Goal: Register for event/course

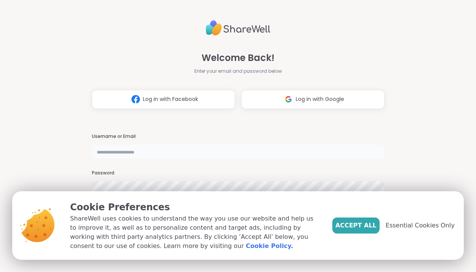
type input "**********"
click at [356, 224] on span "Accept All" at bounding box center [355, 225] width 41 height 9
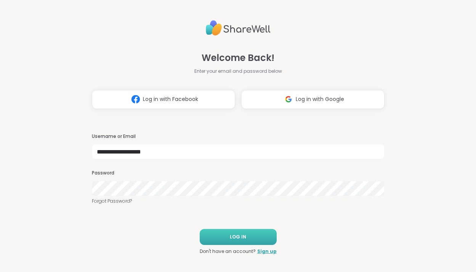
click at [243, 242] on button "LOG IN" at bounding box center [238, 237] width 77 height 16
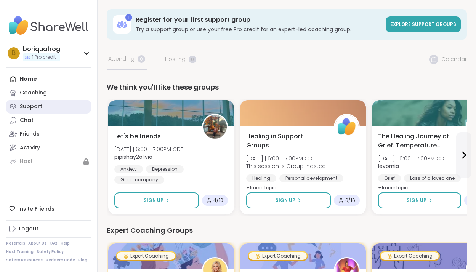
click at [43, 104] on link "Support" at bounding box center [48, 107] width 85 height 14
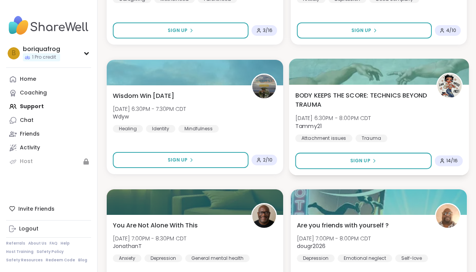
scroll to position [726, 0]
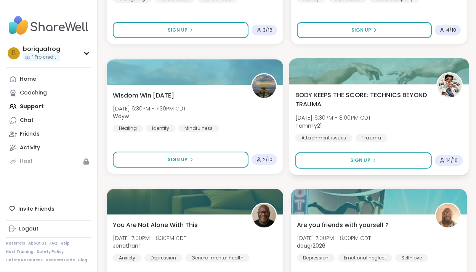
click at [368, 99] on span "BODY KEEPS THE SCORE: TECHNICS BEYOND TRAUMA" at bounding box center [361, 99] width 132 height 19
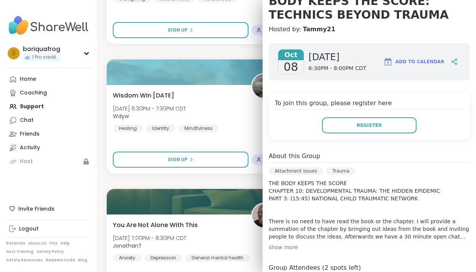
scroll to position [0, 0]
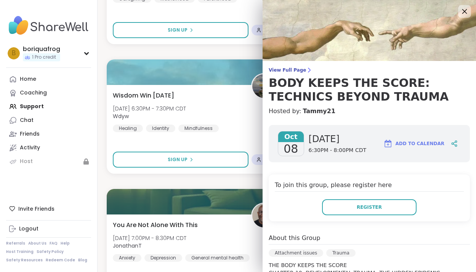
click at [464, 13] on icon at bounding box center [464, 11] width 10 height 10
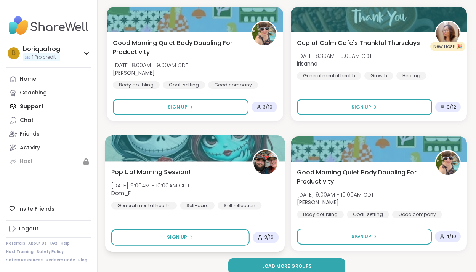
scroll to position [2213, 0]
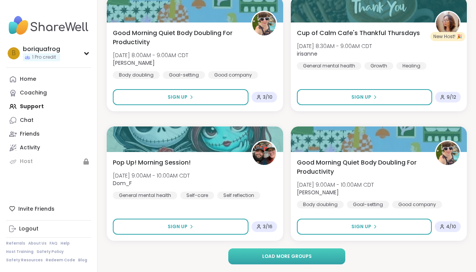
click at [301, 256] on span "Load more groups" at bounding box center [287, 256] width 50 height 7
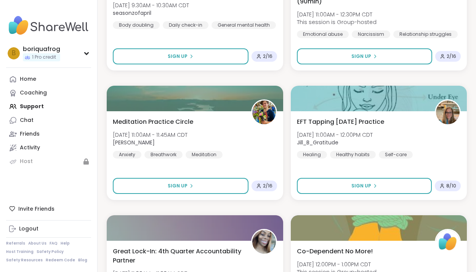
scroll to position [2515, 0]
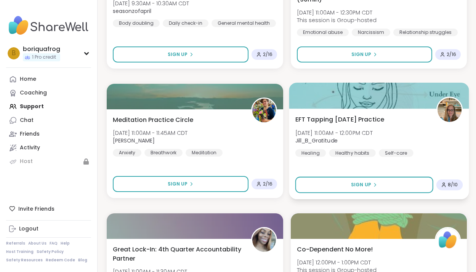
click at [372, 121] on span "EFT Tapping [DATE] Practice" at bounding box center [339, 119] width 89 height 9
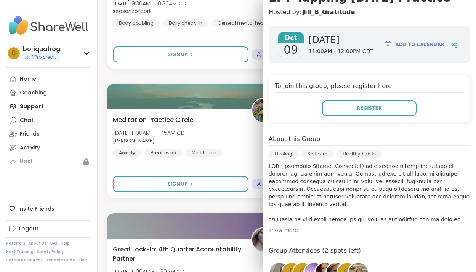
scroll to position [119, 0]
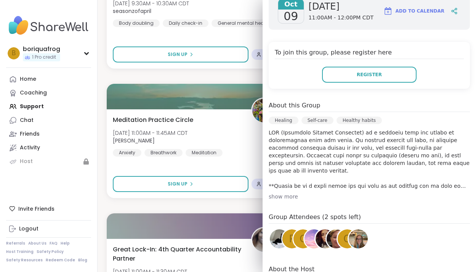
click at [286, 195] on div "show more" at bounding box center [369, 197] width 201 height 8
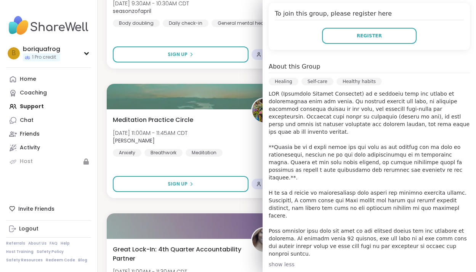
scroll to position [0, 0]
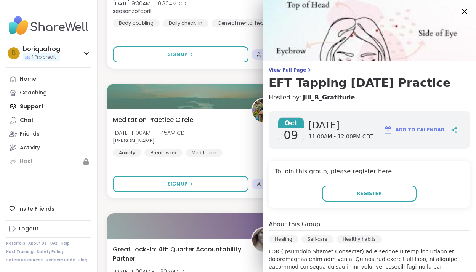
click at [463, 14] on icon at bounding box center [464, 11] width 10 height 10
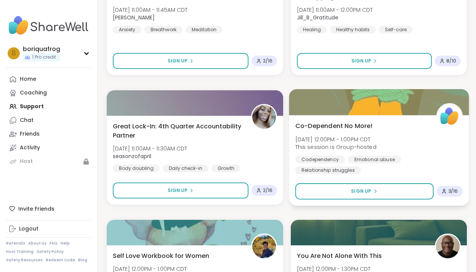
scroll to position [2643, 0]
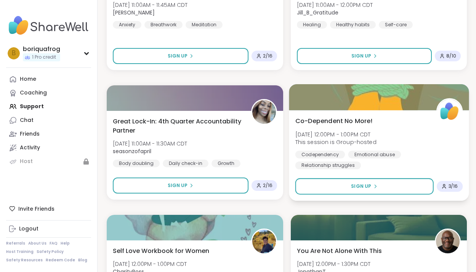
click at [392, 119] on div "Co-Dependent No More! [DATE] 12:00PM - 1:00PM CDT This session is Group-hosted …" at bounding box center [378, 142] width 167 height 53
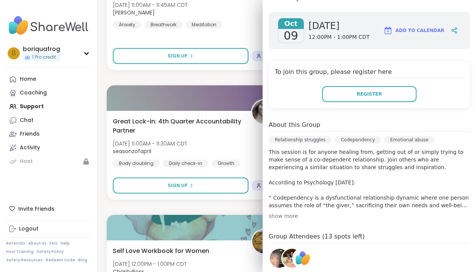
scroll to position [100, 0]
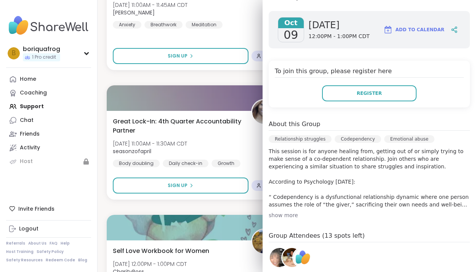
click at [286, 218] on div "show more" at bounding box center [369, 215] width 201 height 8
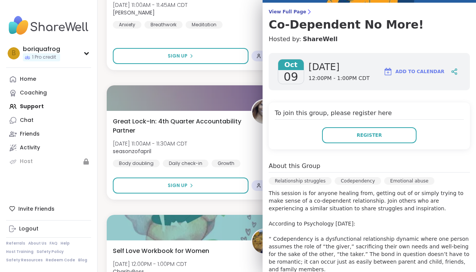
scroll to position [0, 0]
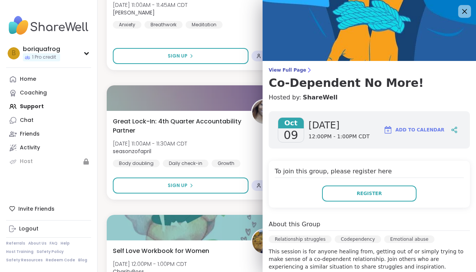
click at [464, 12] on icon at bounding box center [464, 11] width 5 height 5
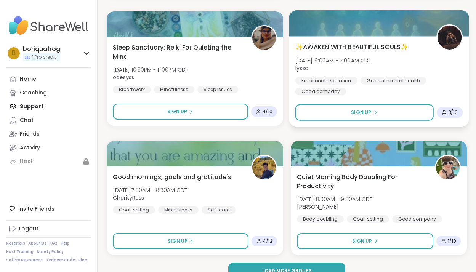
scroll to position [4544, 0]
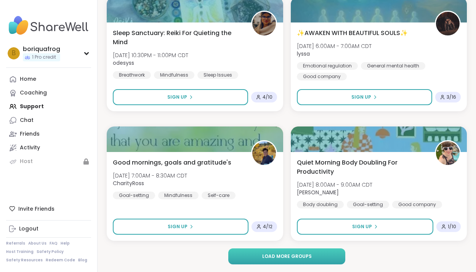
click at [298, 258] on span "Load more groups" at bounding box center [287, 256] width 50 height 7
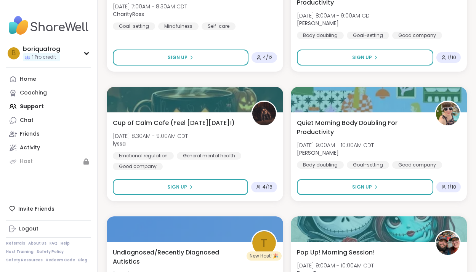
scroll to position [4679, 0]
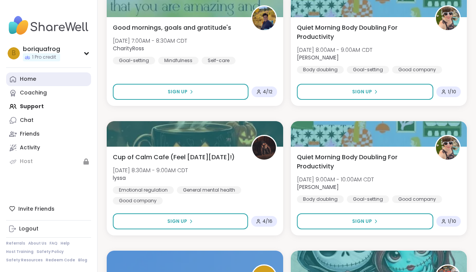
click at [26, 75] on link "Home" at bounding box center [48, 79] width 85 height 14
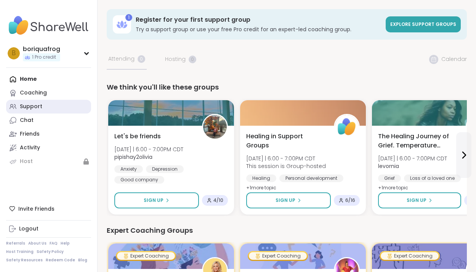
click at [29, 101] on link "Support" at bounding box center [48, 107] width 85 height 14
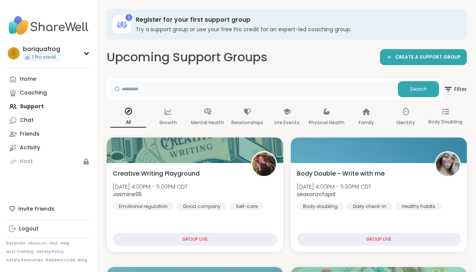
click at [173, 88] on input "text" at bounding box center [252, 88] width 285 height 15
click at [424, 91] on span "Search" at bounding box center [418, 89] width 17 height 7
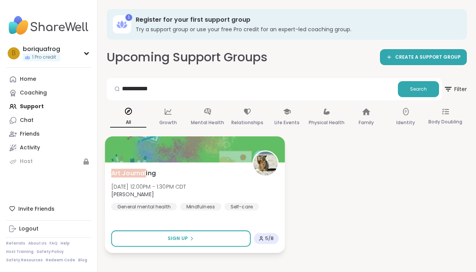
click at [184, 181] on div "Art Journal ing [DATE] 12:00PM - 1:30PM CDT [PERSON_NAME] General mental health…" at bounding box center [194, 189] width 167 height 42
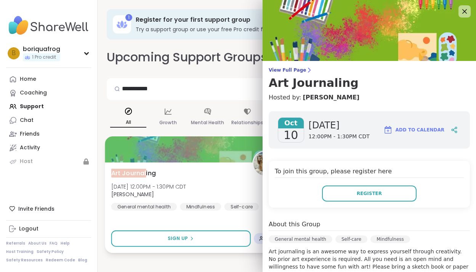
click at [222, 182] on div "Art Journal ing [DATE] 12:00PM - 1:30PM CDT [PERSON_NAME] General mental health…" at bounding box center [194, 189] width 167 height 42
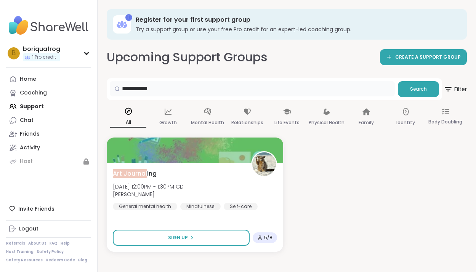
click at [168, 89] on input "**********" at bounding box center [252, 88] width 285 height 15
type input "*"
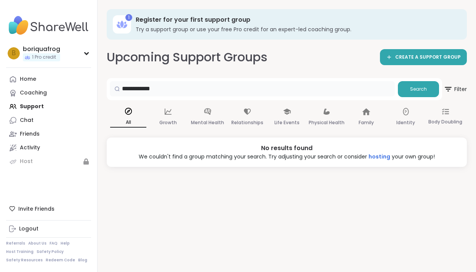
click at [131, 88] on input "**********" at bounding box center [252, 88] width 285 height 15
click at [168, 90] on input "**********" at bounding box center [252, 88] width 285 height 15
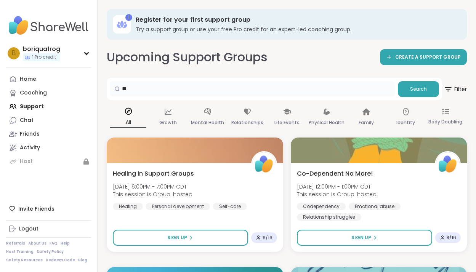
type input "*"
type input "***"
